Goal: Information Seeking & Learning: Learn about a topic

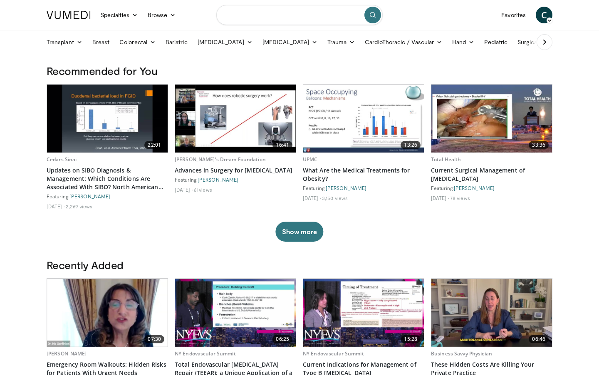
click at [269, 12] on input "Search topics, interventions" at bounding box center [299, 15] width 167 height 20
click at [233, 15] on input "**********" at bounding box center [299, 15] width 167 height 20
type input "**********"
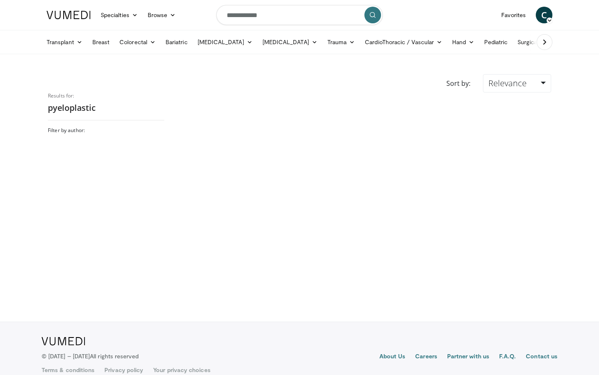
click at [229, 15] on input "**********" at bounding box center [299, 15] width 167 height 20
paste input "**********"
type input "**********"
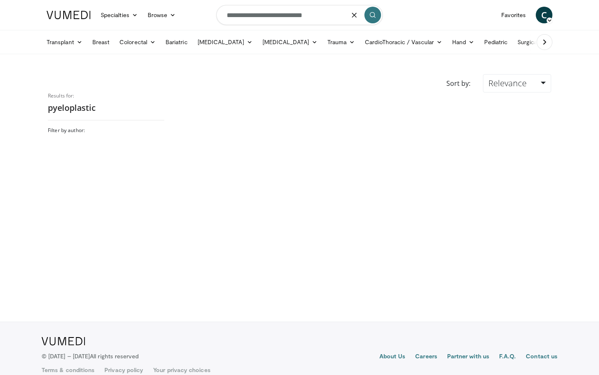
click at [371, 12] on button "submit" at bounding box center [373, 15] width 17 height 17
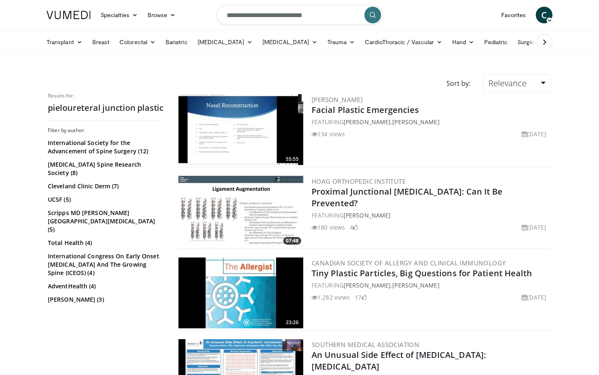
click at [541, 38] on icon at bounding box center [545, 42] width 8 height 8
click at [62, 44] on button at bounding box center [55, 42] width 16 height 16
click at [133, 16] on icon at bounding box center [135, 15] width 6 height 6
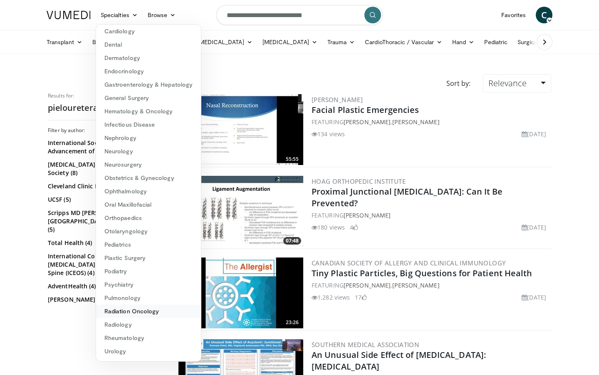
scroll to position [43, 0]
click at [120, 354] on link "Urology" at bounding box center [148, 350] width 105 height 13
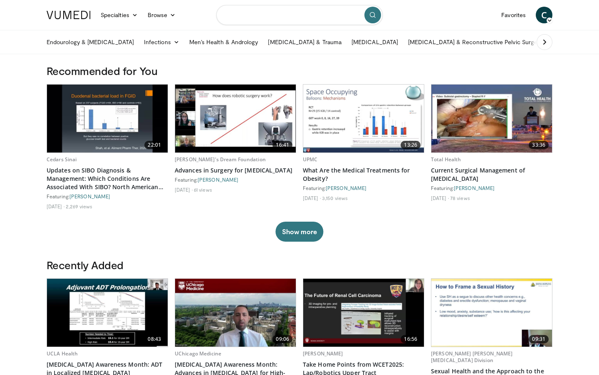
click at [278, 20] on input "Search topics, interventions" at bounding box center [299, 15] width 167 height 20
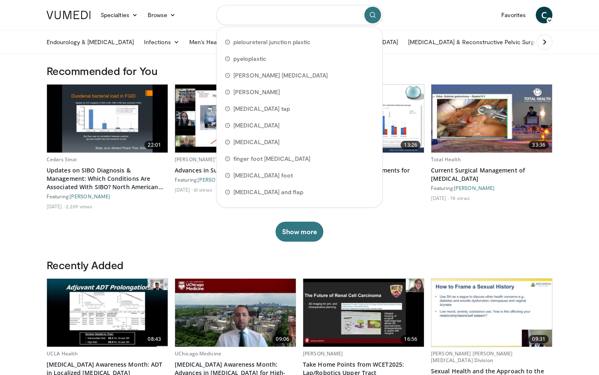
paste input "**********"
type input "**********"
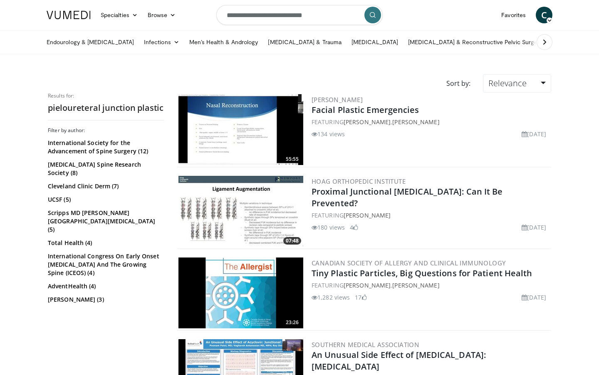
click at [543, 41] on icon at bounding box center [545, 42] width 8 height 8
click at [542, 41] on icon at bounding box center [545, 42] width 8 height 8
click at [262, 51] on ul "Endourology & Urolithiasis Infections Sexually Transmitted Infections (STIs) Ur…" at bounding box center [229, 41] width 609 height 23
click at [263, 43] on link "[MEDICAL_DATA]" at bounding box center [258, 42] width 57 height 17
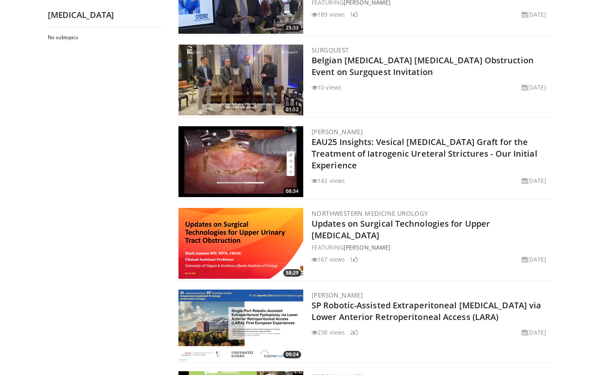
scroll to position [124, 0]
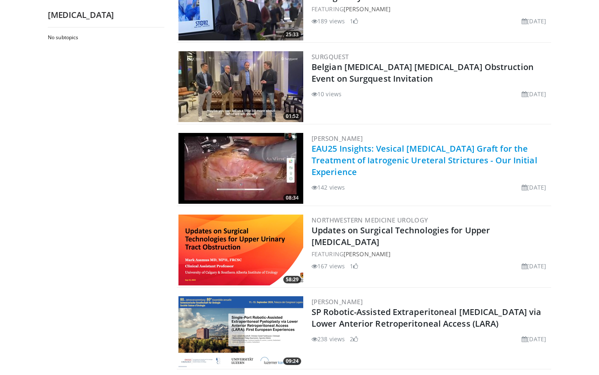
click at [366, 150] on link "EAU25 Insights: Vesical Mucosa Graft for the Treatment of Iatrogenic Ureteral S…" at bounding box center [425, 160] width 226 height 35
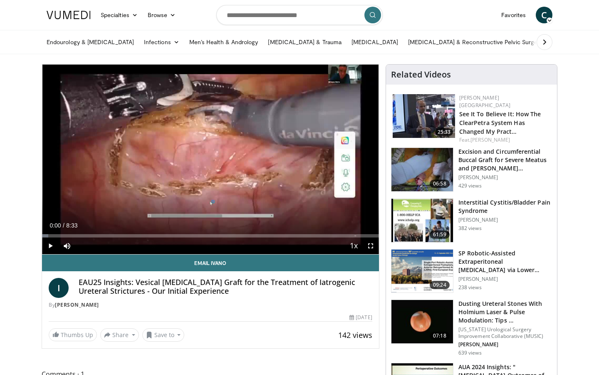
click at [49, 244] on span "Video Player" at bounding box center [50, 245] width 17 height 17
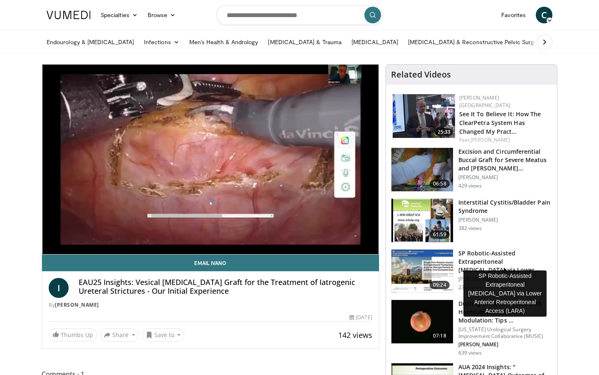
click at [478, 259] on h3 "SP Robotic-Assisted Extraperitoneal [MEDICAL_DATA] via Lower Anterior R…" at bounding box center [506, 261] width 94 height 25
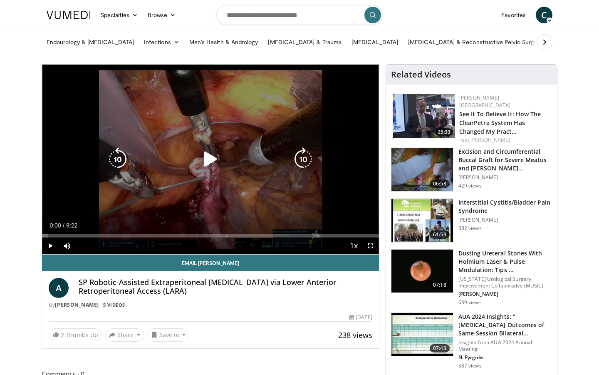
click at [52, 244] on span "Video Player" at bounding box center [50, 245] width 17 height 17
click at [153, 102] on div "10 seconds Tap to unmute" at bounding box center [210, 159] width 337 height 189
click at [207, 161] on icon "Video Player" at bounding box center [210, 158] width 23 height 23
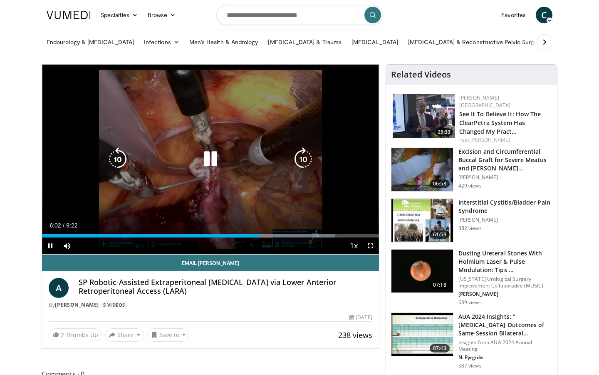
click at [276, 152] on div "Video Player" at bounding box center [210, 159] width 202 height 17
click at [209, 157] on icon "Video Player" at bounding box center [210, 158] width 23 height 23
click at [209, 151] on icon "Video Player" at bounding box center [210, 158] width 23 height 23
click at [216, 157] on icon "Video Player" at bounding box center [210, 158] width 23 height 23
click at [220, 160] on icon "Video Player" at bounding box center [210, 158] width 23 height 23
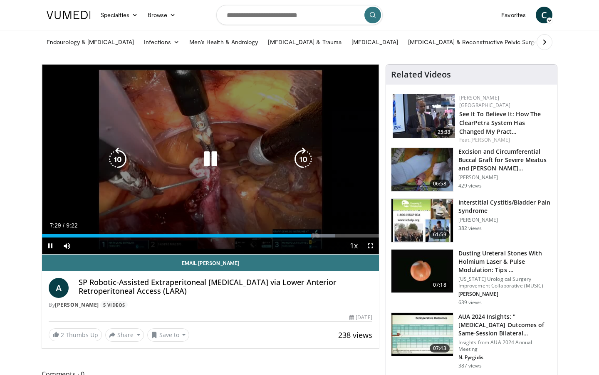
click at [206, 163] on icon "Video Player" at bounding box center [210, 158] width 23 height 23
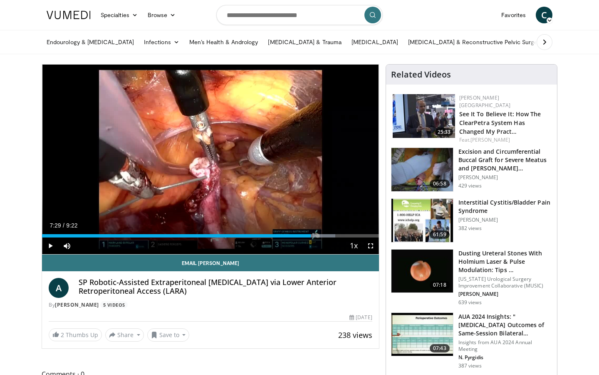
click at [551, 18] on icon at bounding box center [550, 20] width 6 height 6
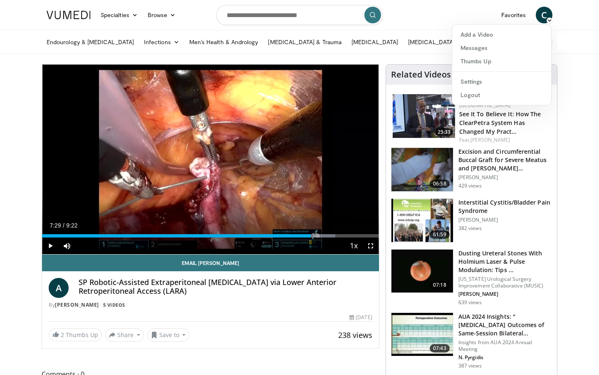
click at [573, 16] on header "Specialties Adult & Family Medicine Allergy, Asthma, Immunology Anesthesiology …" at bounding box center [299, 27] width 599 height 54
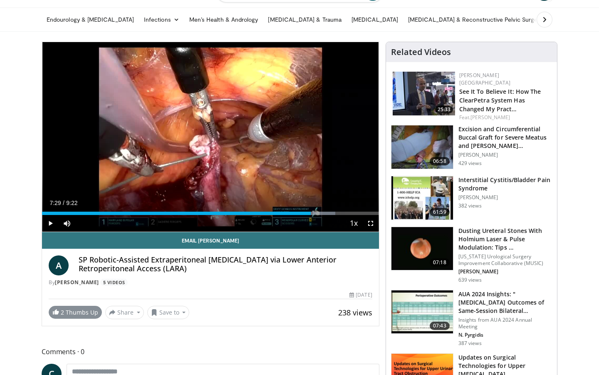
scroll to position [27, 0]
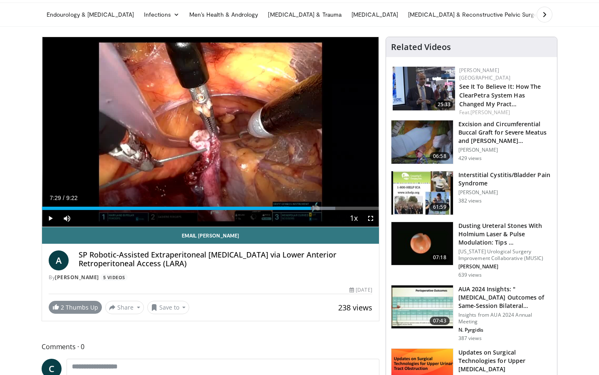
click at [91, 306] on link "2 Thumbs Up" at bounding box center [75, 307] width 53 height 13
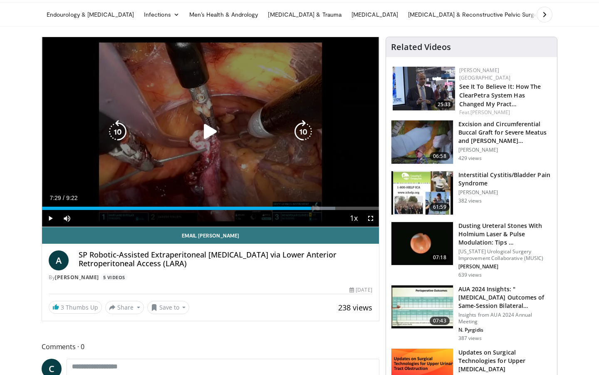
click at [208, 136] on icon "Video Player" at bounding box center [210, 131] width 23 height 23
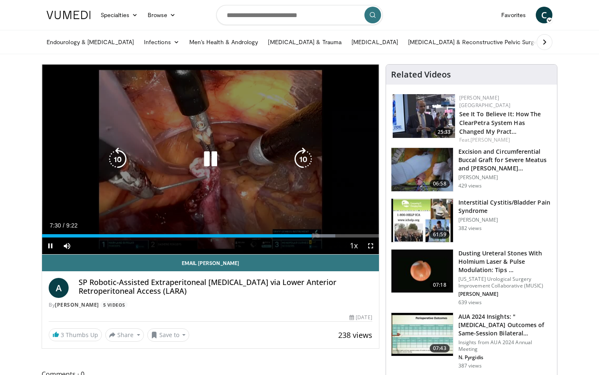
scroll to position [0, 0]
click at [76, 177] on div "10 seconds Tap to unmute" at bounding box center [210, 159] width 337 height 189
click at [188, 189] on div "10 seconds Tap to unmute" at bounding box center [210, 159] width 337 height 189
click at [205, 159] on icon "Video Player" at bounding box center [210, 158] width 23 height 23
click at [210, 153] on icon "Video Player" at bounding box center [210, 158] width 23 height 23
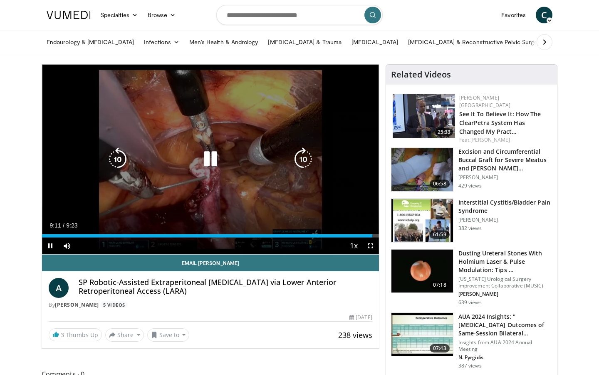
click at [216, 160] on icon "Video Player" at bounding box center [210, 158] width 23 height 23
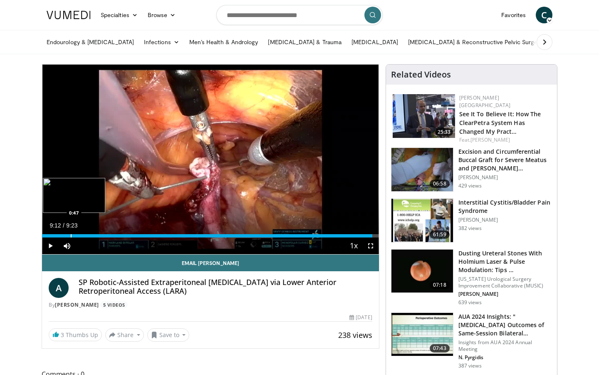
click at [71, 236] on div "Progress Bar" at bounding box center [71, 235] width 1 height 3
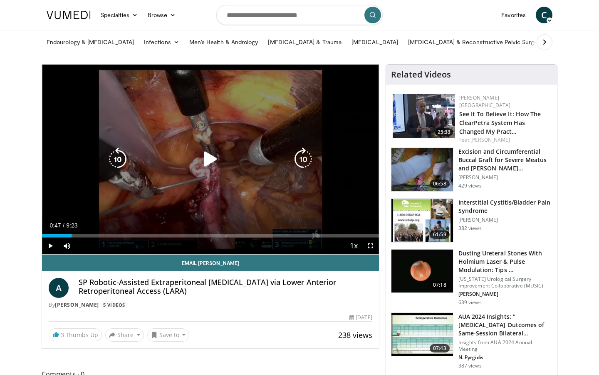
click at [209, 157] on icon "Video Player" at bounding box center [210, 158] width 23 height 23
click at [194, 188] on div "10 seconds Tap to unmute" at bounding box center [210, 159] width 337 height 189
click at [214, 159] on icon "Video Player" at bounding box center [210, 158] width 23 height 23
click at [124, 158] on icon "Video Player" at bounding box center [117, 158] width 23 height 23
click at [213, 159] on icon "Video Player" at bounding box center [210, 158] width 23 height 23
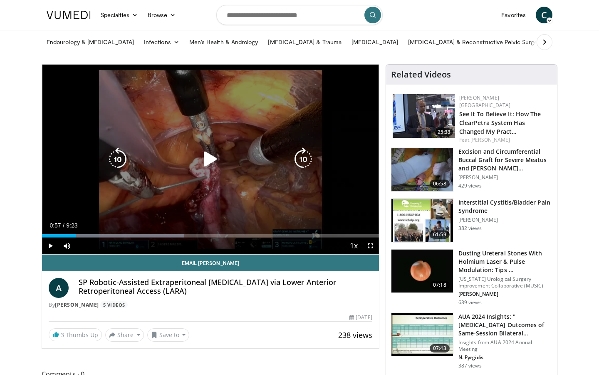
click at [204, 161] on icon "Video Player" at bounding box center [210, 158] width 23 height 23
click at [214, 161] on icon "Video Player" at bounding box center [210, 158] width 23 height 23
click at [120, 155] on icon "Video Player" at bounding box center [117, 158] width 23 height 23
click at [209, 165] on icon "Video Player" at bounding box center [210, 158] width 23 height 23
click at [206, 155] on icon "Video Player" at bounding box center [210, 158] width 23 height 23
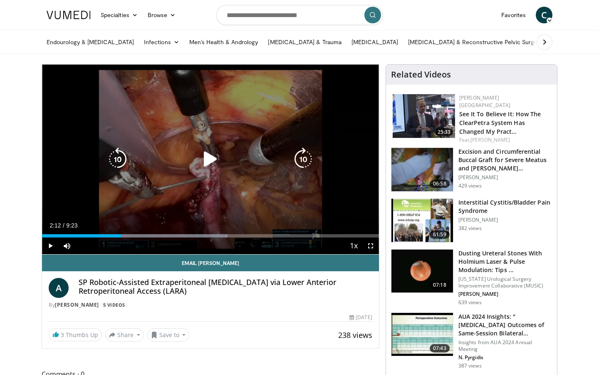
click at [115, 152] on icon "Video Player" at bounding box center [117, 158] width 23 height 23
click at [207, 165] on icon "Video Player" at bounding box center [210, 158] width 23 height 23
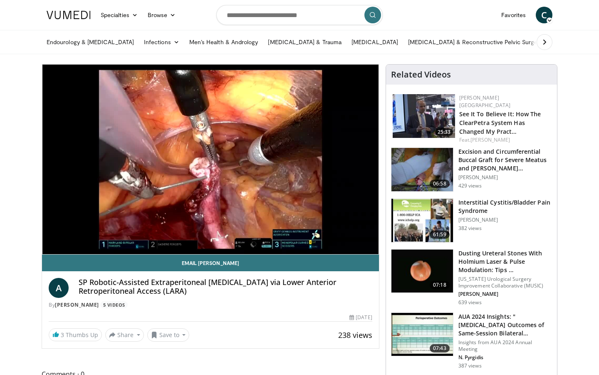
click at [207, 165] on div "10 seconds Tap to unmute" at bounding box center [210, 159] width 337 height 189
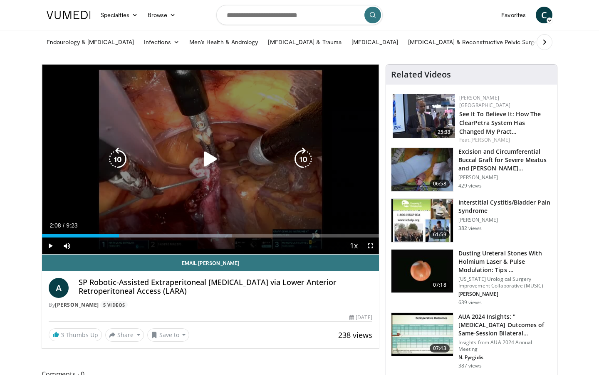
click at [121, 158] on icon "Video Player" at bounding box center [117, 158] width 23 height 23
click at [208, 162] on icon "Video Player" at bounding box center [210, 158] width 23 height 23
click at [215, 156] on icon "Video Player" at bounding box center [210, 158] width 23 height 23
click at [120, 160] on icon "Video Player" at bounding box center [117, 158] width 23 height 23
click at [212, 154] on icon "Video Player" at bounding box center [210, 158] width 23 height 23
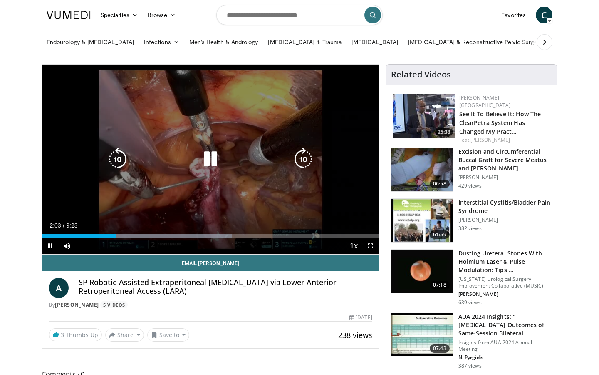
click at [213, 156] on icon "Video Player" at bounding box center [210, 158] width 23 height 23
click at [205, 162] on icon "Video Player" at bounding box center [210, 158] width 23 height 23
click at [211, 159] on icon "Video Player" at bounding box center [210, 158] width 23 height 23
click at [214, 156] on icon "Video Player" at bounding box center [210, 158] width 23 height 23
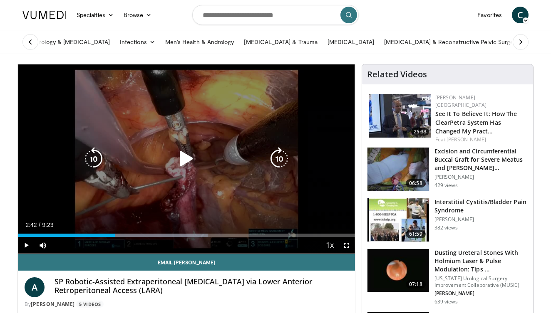
click at [95, 155] on icon "Video Player" at bounding box center [93, 158] width 23 height 23
click at [188, 159] on icon "Video Player" at bounding box center [186, 158] width 23 height 23
click at [99, 152] on icon "Video Player" at bounding box center [93, 158] width 23 height 23
click at [97, 157] on icon "Video Player" at bounding box center [93, 158] width 23 height 23
click at [191, 162] on icon "Video Player" at bounding box center [186, 158] width 23 height 23
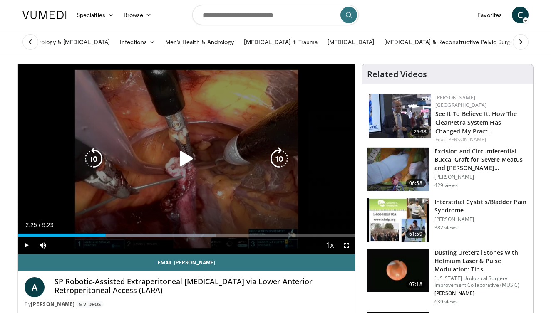
click at [107, 155] on div "Video Player" at bounding box center [186, 159] width 202 height 17
click at [97, 155] on icon "Video Player" at bounding box center [93, 158] width 23 height 23
click at [192, 158] on icon "Video Player" at bounding box center [186, 158] width 23 height 23
click at [193, 156] on icon "Video Player" at bounding box center [186, 158] width 23 height 23
click at [189, 159] on icon "Video Player" at bounding box center [186, 158] width 23 height 23
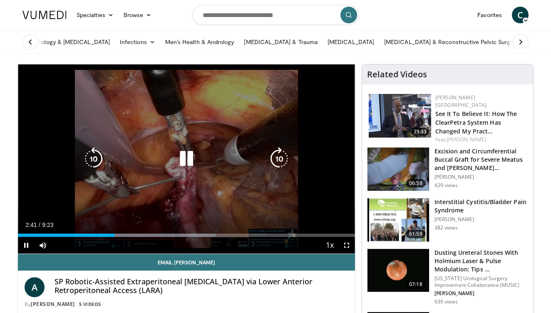
click at [184, 156] on icon "Video Player" at bounding box center [186, 158] width 23 height 23
click at [167, 119] on div "10 seconds Tap to unmute" at bounding box center [186, 159] width 337 height 189
click at [189, 167] on icon "Video Player" at bounding box center [186, 158] width 23 height 23
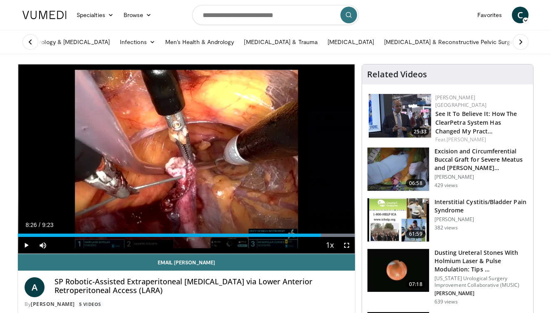
click at [105, 234] on div "Progress Bar" at bounding box center [105, 235] width 1 height 3
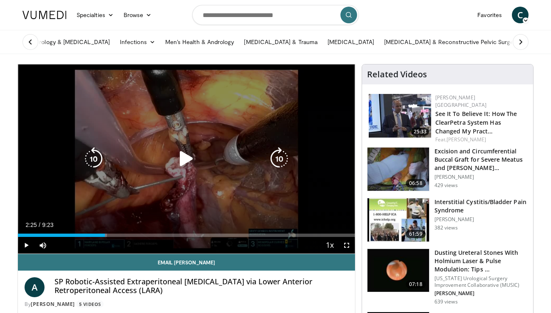
click at [176, 164] on icon "Video Player" at bounding box center [186, 158] width 23 height 23
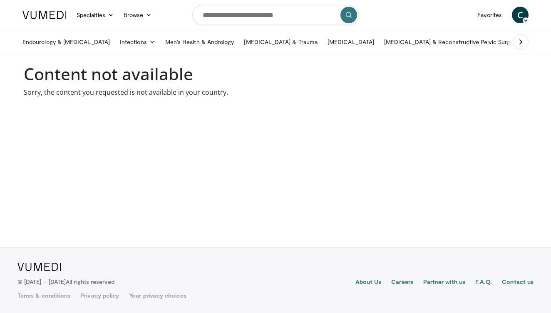
click at [195, 154] on body "Specialties Adult & Family Medicine Allergy, Asthma, Immunology Anesthesiology …" at bounding box center [275, 156] width 551 height 313
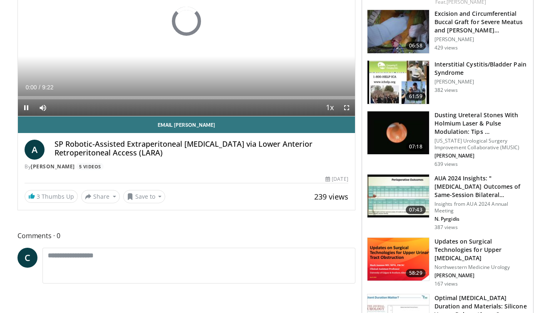
scroll to position [143, 0]
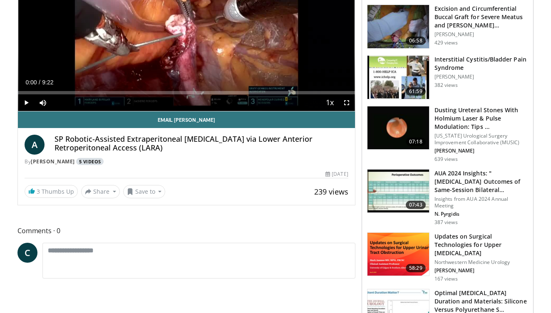
click at [93, 164] on link "5 Videos" at bounding box center [89, 161] width 27 height 7
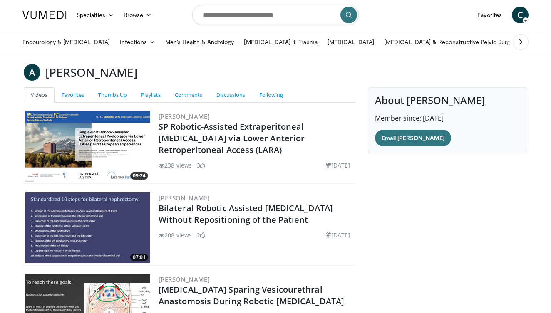
drag, startPoint x: 39, startPoint y: 68, endPoint x: 50, endPoint y: 69, distance: 11.3
click at [50, 69] on div "A Agostino Mattei" at bounding box center [275, 72] width 516 height 17
click at [50, 69] on h3 "Agostino Mattei" at bounding box center [91, 72] width 92 height 17
click at [50, 69] on h3 "[PERSON_NAME]" at bounding box center [91, 72] width 92 height 17
click at [50, 69] on h3 "Agostino Mattei" at bounding box center [91, 72] width 92 height 17
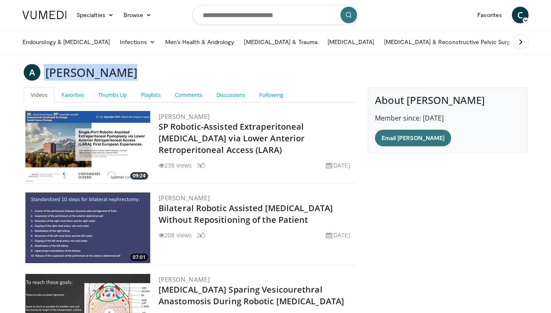
click at [50, 69] on h3 "Agostino Mattei" at bounding box center [91, 72] width 92 height 17
click at [87, 78] on h3 "Agostino Mattei" at bounding box center [91, 72] width 92 height 17
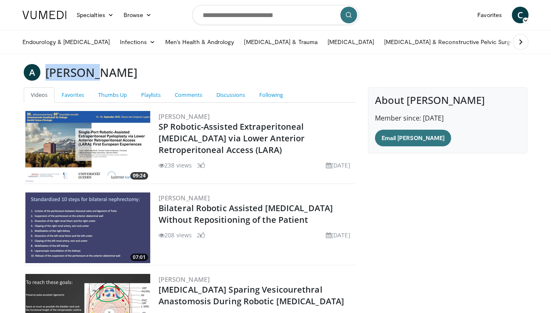
click at [87, 78] on h3 "Agostino Mattei" at bounding box center [91, 72] width 92 height 17
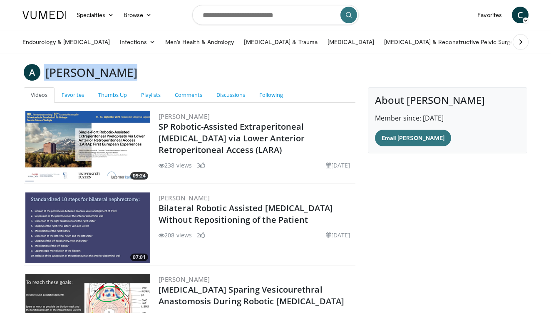
click at [87, 78] on h3 "Agostino Mattei" at bounding box center [91, 72] width 92 height 17
click at [88, 78] on h3 "Agostino Mattei" at bounding box center [91, 72] width 92 height 17
drag, startPoint x: 135, startPoint y: 75, endPoint x: 45, endPoint y: 68, distance: 90.2
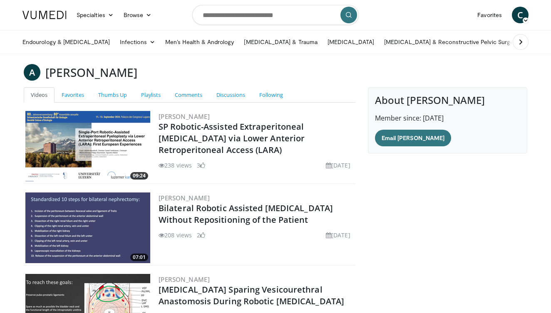
click at [45, 68] on div "A Agostino Mattei" at bounding box center [275, 72] width 516 height 17
click at [218, 80] on div "A Agostino Mattei" at bounding box center [275, 72] width 516 height 17
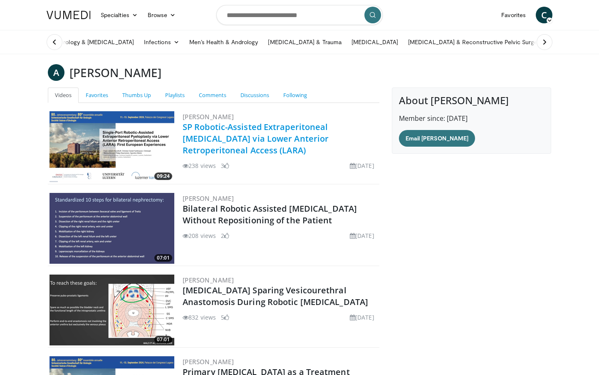
click at [265, 129] on link "SP Robotic-Assisted Extraperitoneal [MEDICAL_DATA] via Lower Anterior Retroperi…" at bounding box center [256, 138] width 146 height 35
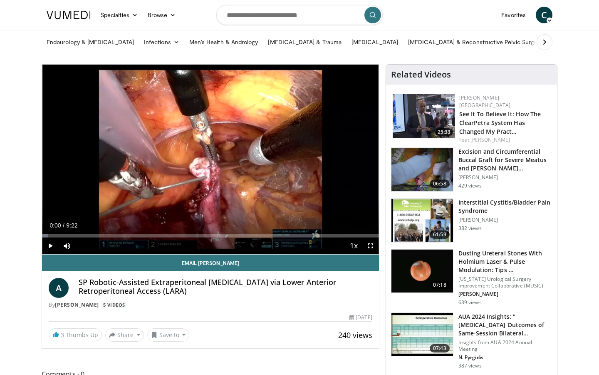
click at [545, 17] on span "C" at bounding box center [544, 15] width 17 height 17
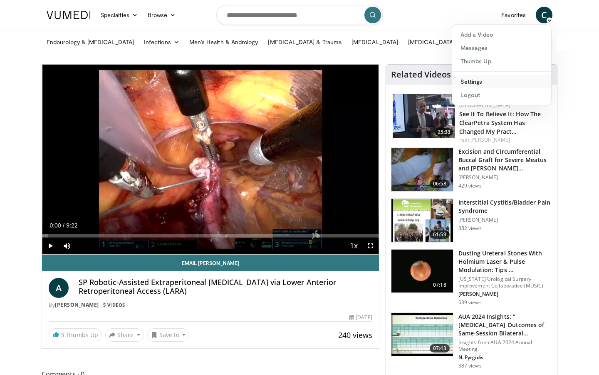
click at [479, 79] on link "Settings" at bounding box center [502, 81] width 99 height 13
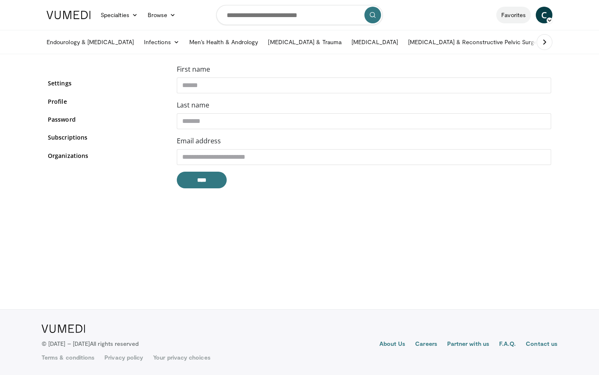
click at [515, 13] on link "Favorites" at bounding box center [514, 15] width 35 height 17
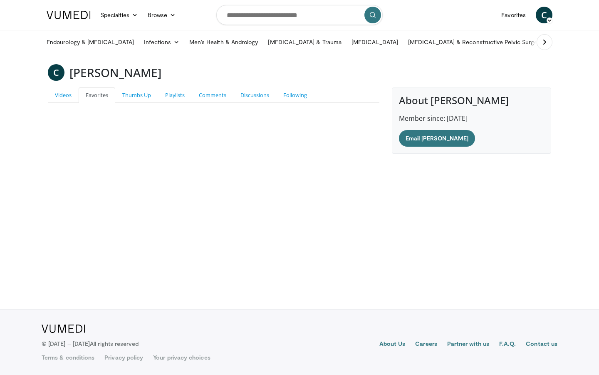
click at [546, 15] on span "C" at bounding box center [544, 15] width 17 height 17
click at [478, 50] on link "Messages" at bounding box center [502, 47] width 99 height 13
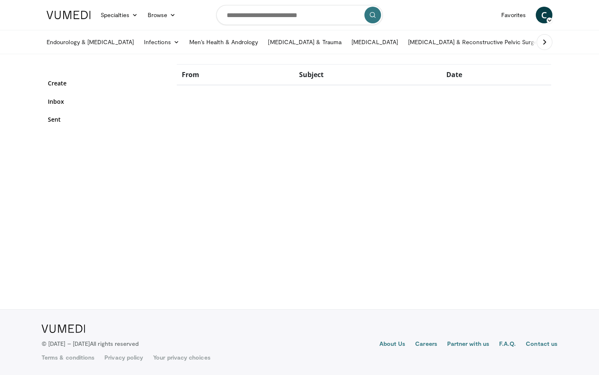
click at [544, 20] on span "C" at bounding box center [544, 15] width 17 height 17
click at [453, 112] on div "From Subject Date" at bounding box center [364, 101] width 387 height 74
click at [548, 12] on span "C" at bounding box center [544, 15] width 17 height 17
click at [473, 81] on link "Settings" at bounding box center [502, 81] width 99 height 13
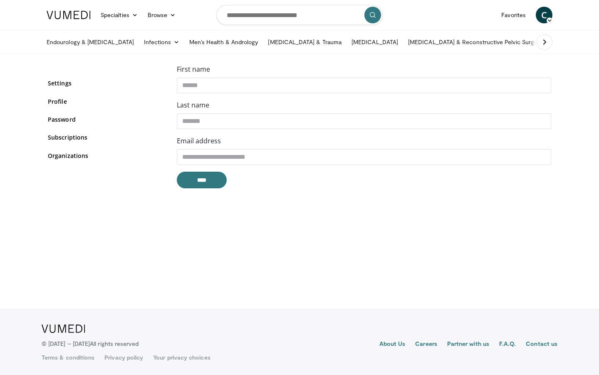
click at [543, 19] on span "C" at bounding box center [544, 15] width 17 height 17
click at [499, 60] on link "Thumbs Up" at bounding box center [502, 61] width 99 height 13
